Goal: Information Seeking & Learning: Learn about a topic

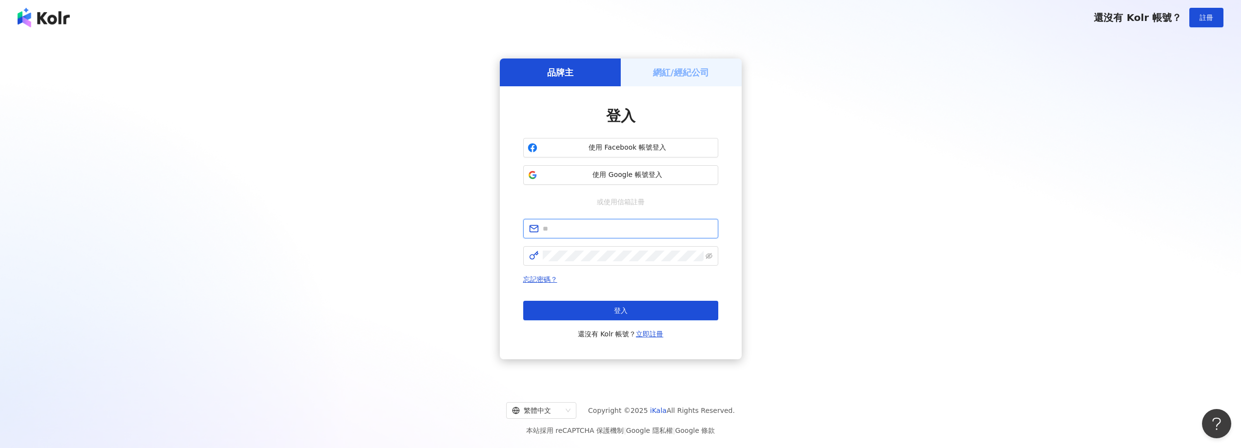
click at [576, 225] on input "text" at bounding box center [628, 228] width 170 height 11
paste input "**********"
type input "**********"
click at [606, 247] on span at bounding box center [620, 256] width 195 height 20
click at [631, 308] on button "登入" at bounding box center [620, 311] width 195 height 20
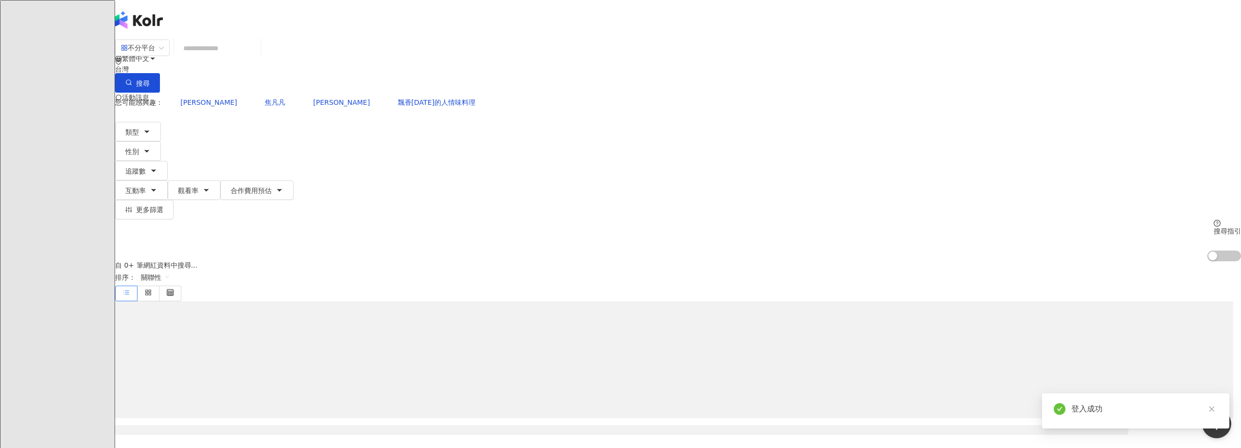
click at [141, 133] on icon at bounding box center [138, 136] width 7 height 7
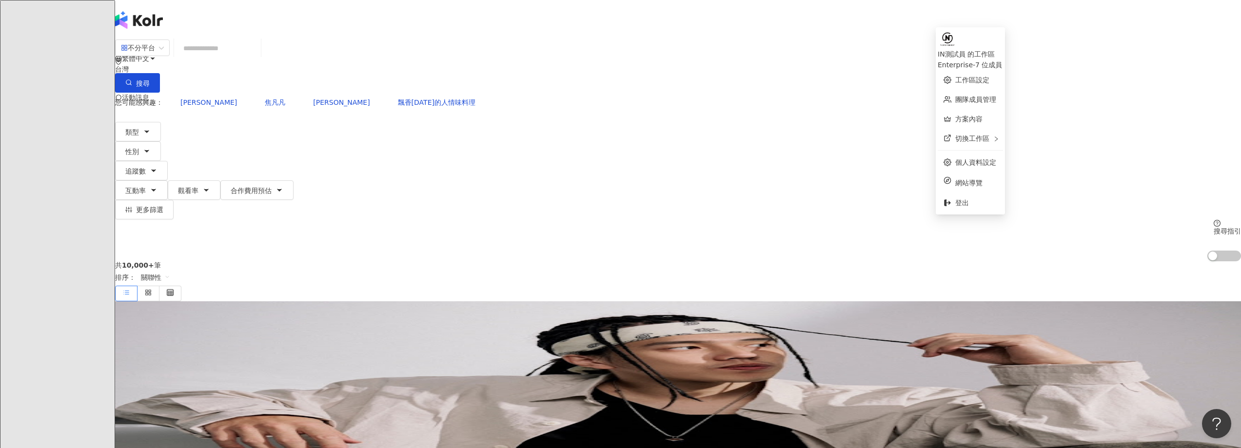
click at [1039, 16] on header "繁體中文 活動訊息" at bounding box center [678, 19] width 1126 height 39
click at [140, 136] on icon at bounding box center [138, 137] width 3 height 2
click at [134, 128] on img at bounding box center [125, 137] width 19 height 19
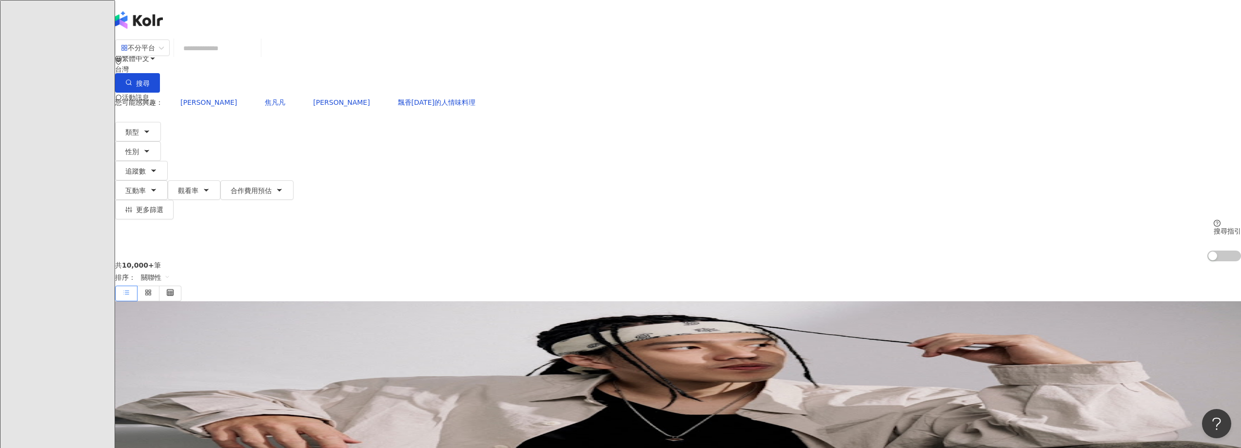
click at [257, 58] on input "search" at bounding box center [217, 48] width 79 height 19
type input "*"
type input "***"
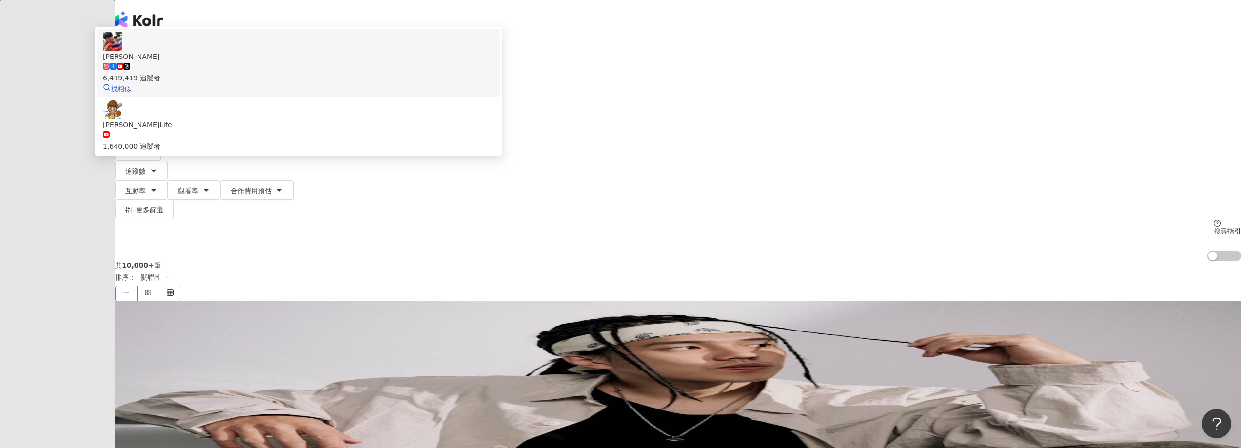
click at [122, 51] on img at bounding box center [113, 42] width 20 height 20
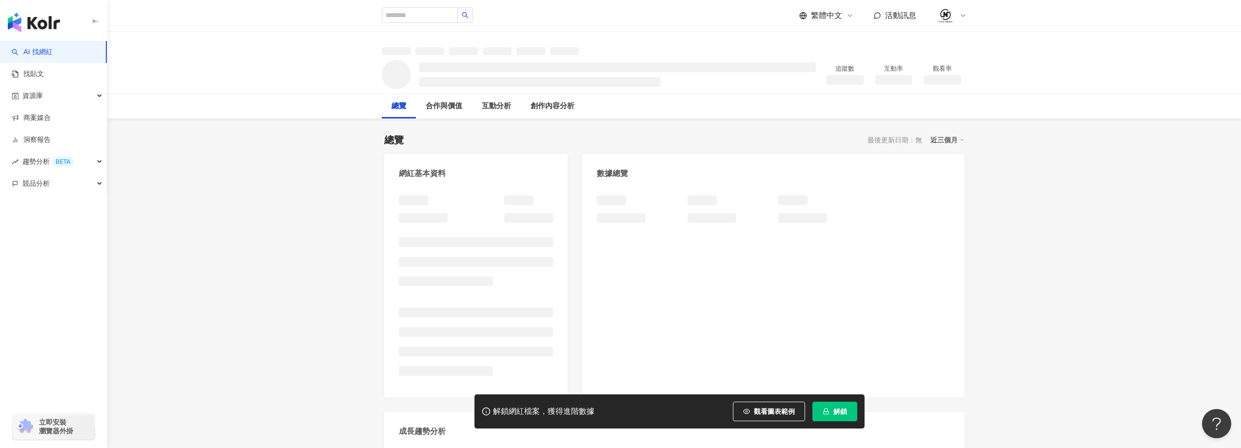
click at [831, 412] on button "解鎖" at bounding box center [835, 412] width 45 height 20
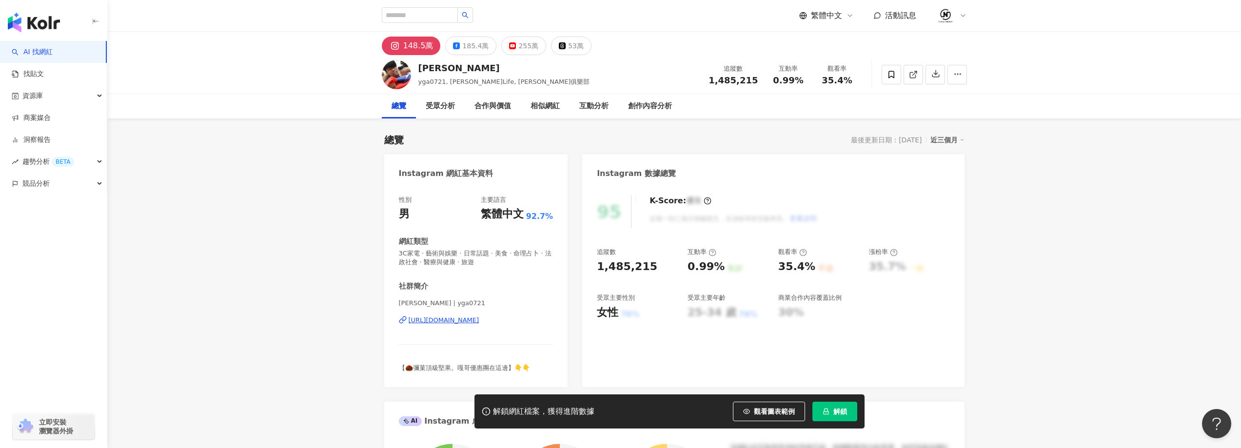
click at [828, 411] on icon "lock" at bounding box center [826, 411] width 7 height 7
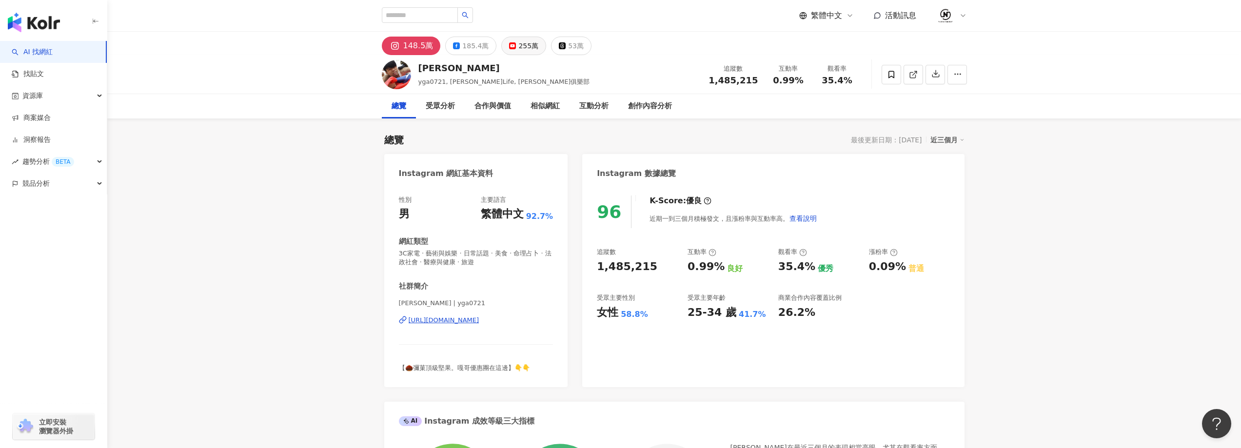
click at [521, 42] on div "255萬" at bounding box center [528, 46] width 20 height 14
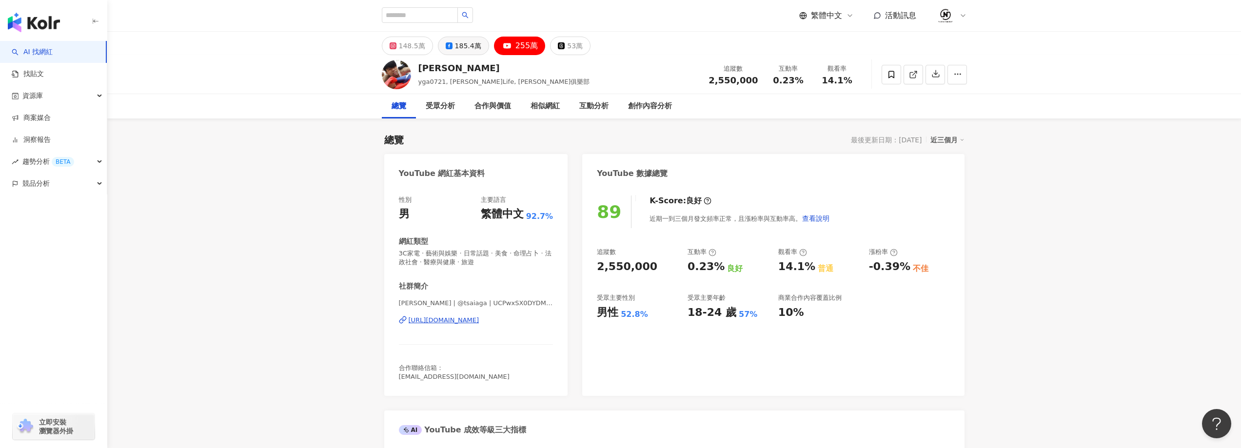
click at [457, 41] on div "185.4萬" at bounding box center [468, 46] width 26 height 14
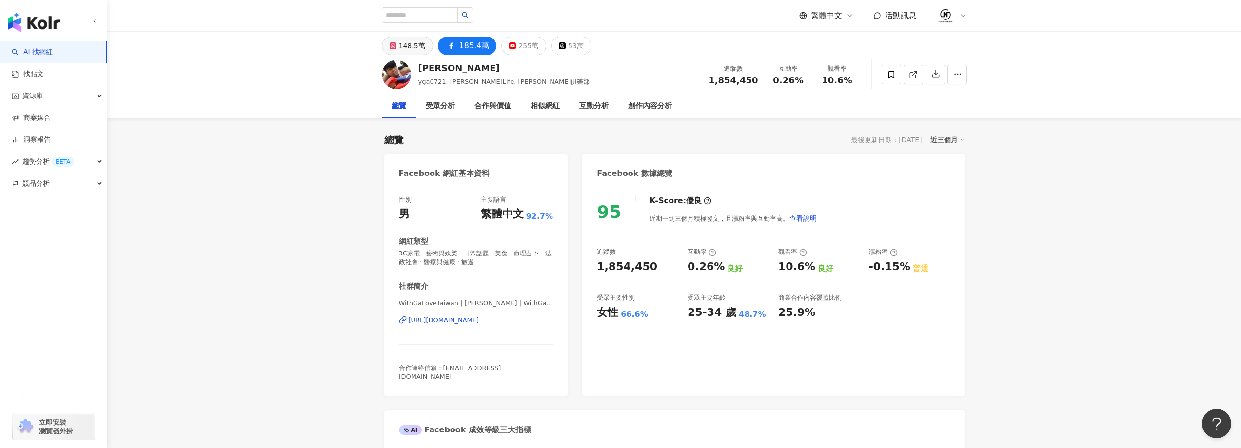
click at [401, 45] on div "148.5萬" at bounding box center [412, 46] width 26 height 14
